Goal: Obtain resource: Obtain resource

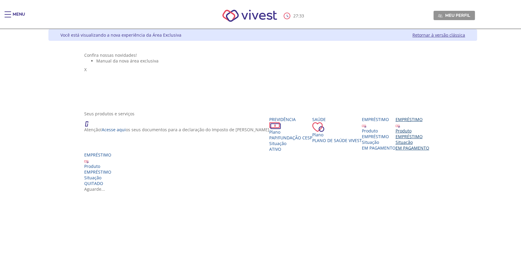
scroll to position [82, 0]
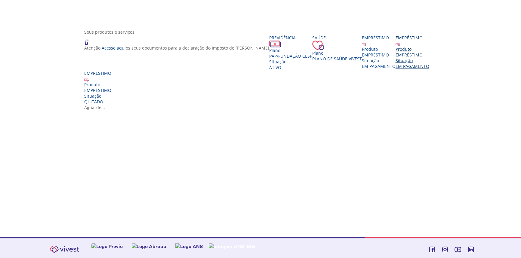
click at [395, 52] on div "Produto" at bounding box center [412, 49] width 34 height 6
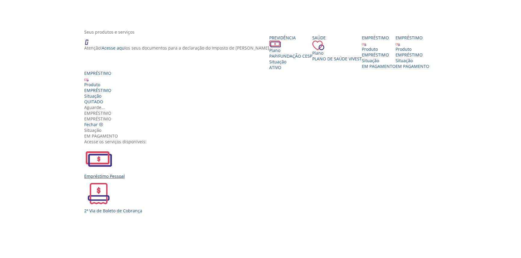
click at [183, 145] on div "Empréstimo Pessoal" at bounding box center [262, 162] width 357 height 35
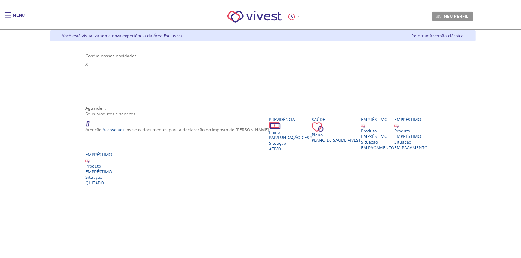
scroll to position [82, 0]
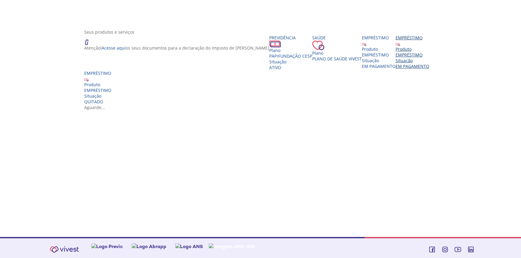
click at [395, 69] on div "Empréstimo Produto EMPRÉSTIMO Situação EM PAGAMENTO" at bounding box center [412, 52] width 34 height 34
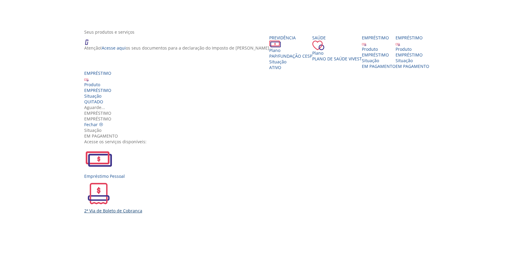
click at [233, 179] on div "2ª Via de Boleto de Cobrança" at bounding box center [262, 196] width 357 height 35
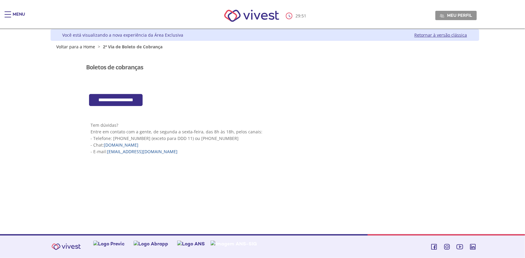
click at [114, 101] on input "**********" at bounding box center [116, 100] width 54 height 12
